Goal: Find contact information: Find contact information

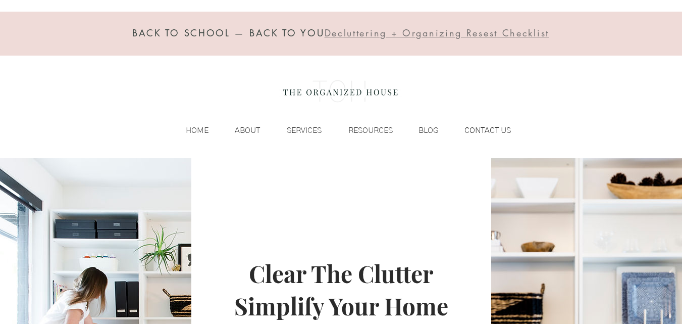
click at [502, 129] on p "CONTACT US" at bounding box center [488, 130] width 57 height 15
click at [489, 135] on p "CONTACT US" at bounding box center [488, 130] width 57 height 15
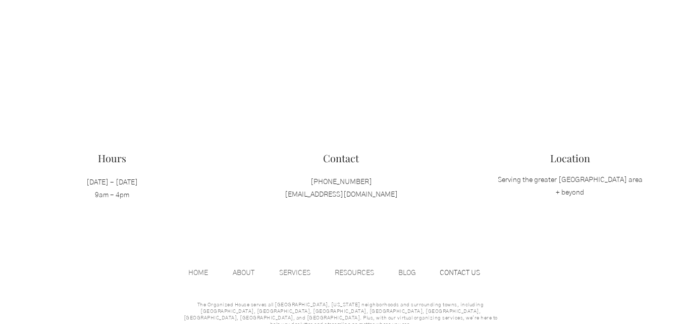
scroll to position [1052, 0]
click at [341, 157] on span "Contact" at bounding box center [341, 159] width 36 height 14
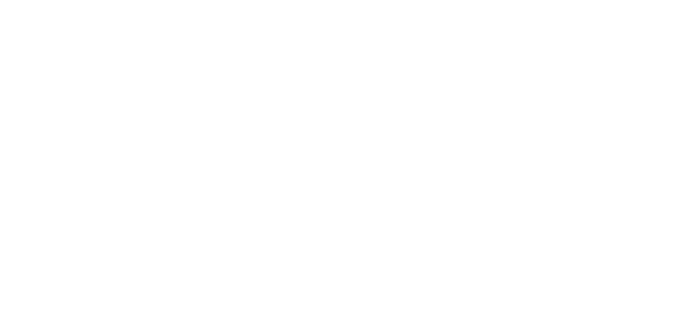
scroll to position [570, 0]
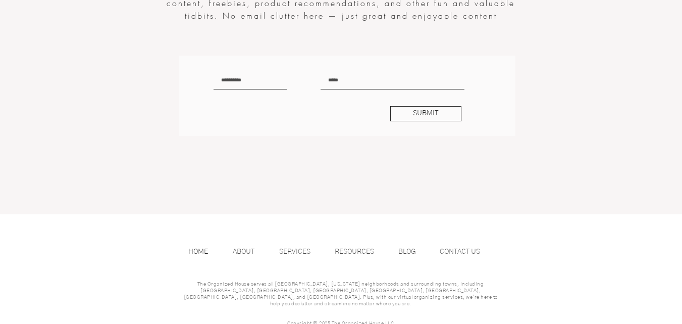
scroll to position [2192, 0]
